Goal: Check status: Check status

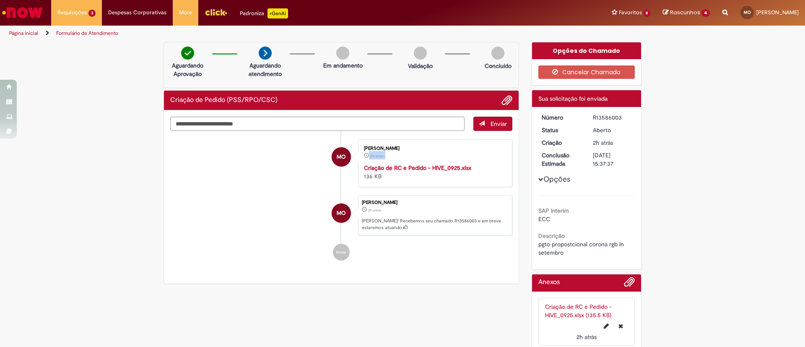
drag, startPoint x: 380, startPoint y: 156, endPoint x: 357, endPoint y: 151, distance: 24.5
click at [361, 151] on div "[PERSON_NAME] 2h atrás 2 horas atrás [DATE] 13:37:32 Criação de RC e Pedido - H…" at bounding box center [435, 163] width 149 height 43
click at [384, 178] on div "Criação de RC e Pedido - HIVE_0925.xlsx 136 KB" at bounding box center [434, 172] width 140 height 17
drag, startPoint x: 380, startPoint y: 156, endPoint x: 358, endPoint y: 159, distance: 21.9
click at [361, 159] on div "[PERSON_NAME] 2h atrás 2 horas atrás [DATE] 13:37:32 Criação de RC e Pedido - H…" at bounding box center [435, 163] width 149 height 43
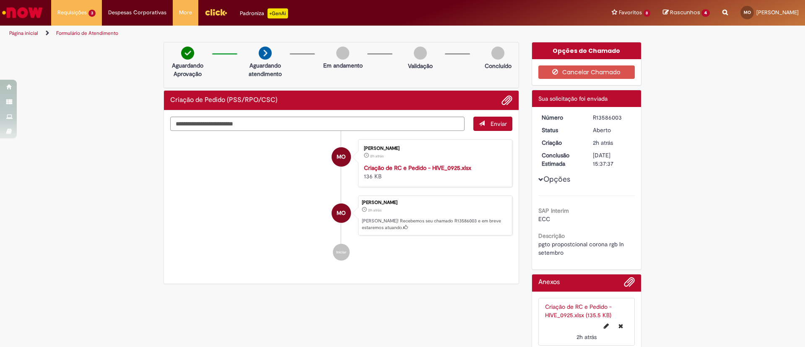
click at [399, 185] on div "[PERSON_NAME] 2h atrás 2 horas atrás Criação de RC e Pedido - HIVE_0925.xlsx 13…" at bounding box center [435, 163] width 154 height 48
click at [18, 7] on img "Ir para a Homepage" at bounding box center [22, 12] width 43 height 17
